Goal: Navigation & Orientation: Find specific page/section

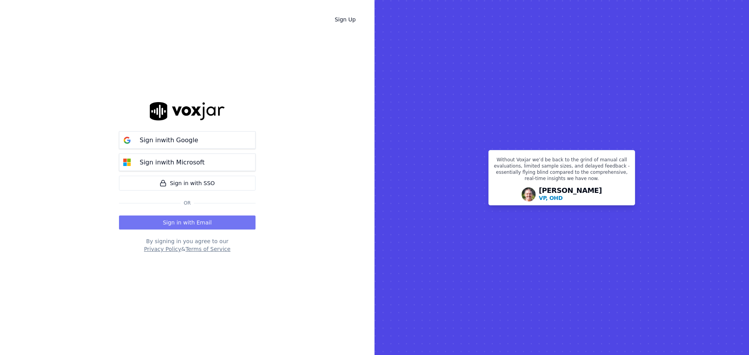
click at [192, 224] on button "Sign in with Email" at bounding box center [187, 223] width 136 height 14
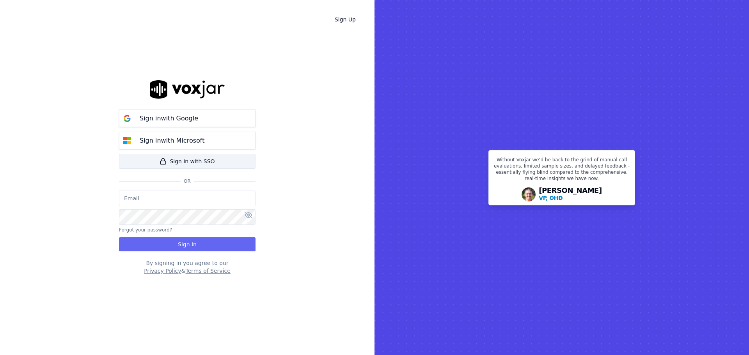
type input "opsmanager@tmesolutions.com.au"
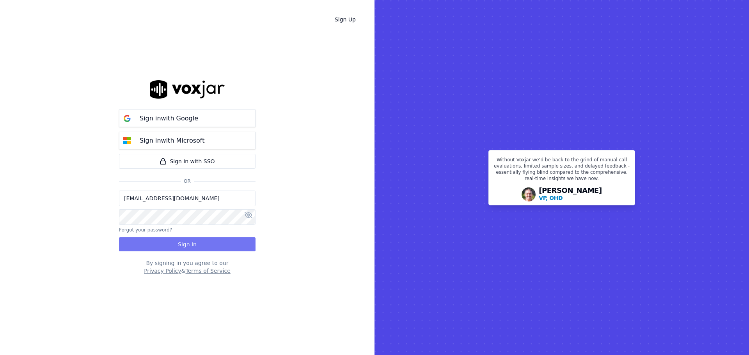
click at [186, 244] on button "Sign In" at bounding box center [187, 244] width 136 height 14
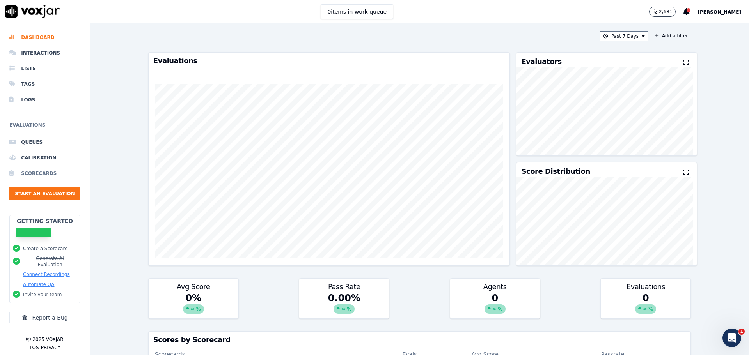
click at [50, 174] on li "Scorecards" at bounding box center [44, 174] width 71 height 16
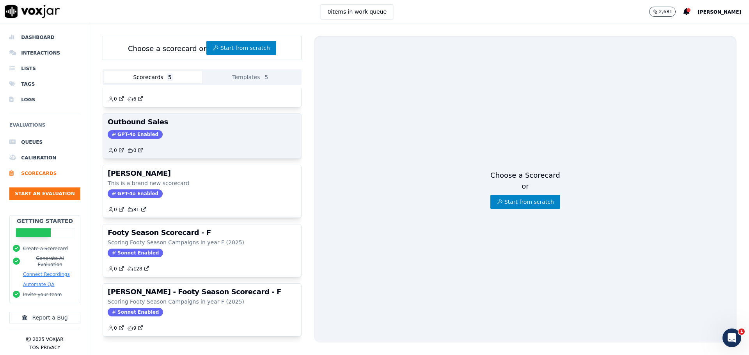
scroll to position [50, 0]
